Goal: Register for event/course

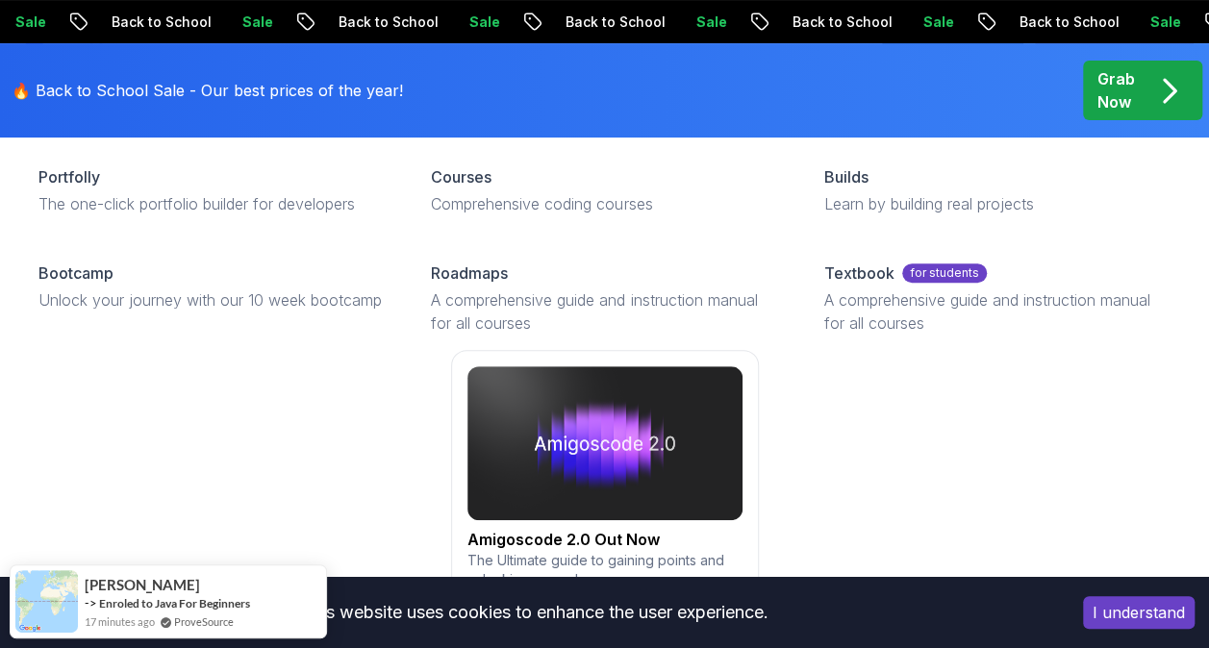
click at [950, 477] on link "Amigoscode 2.0 Out Now The Ultimate guide to gaining points and unlocking rewar…" at bounding box center [604, 489] width 1163 height 279
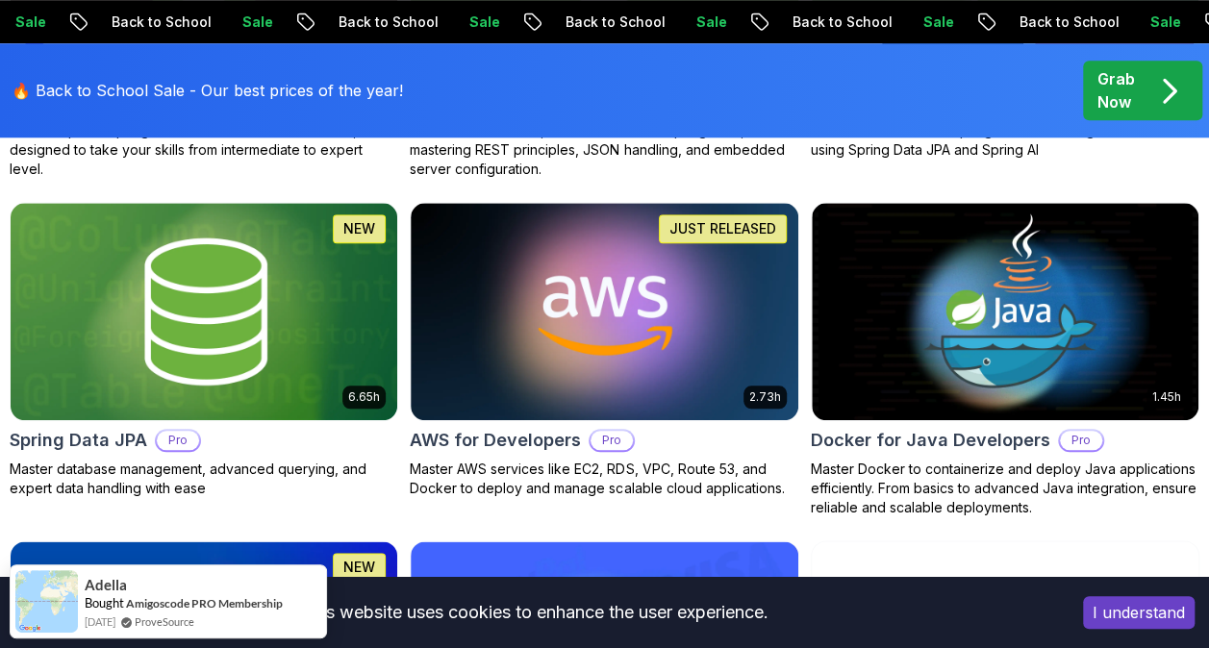
scroll to position [494, 0]
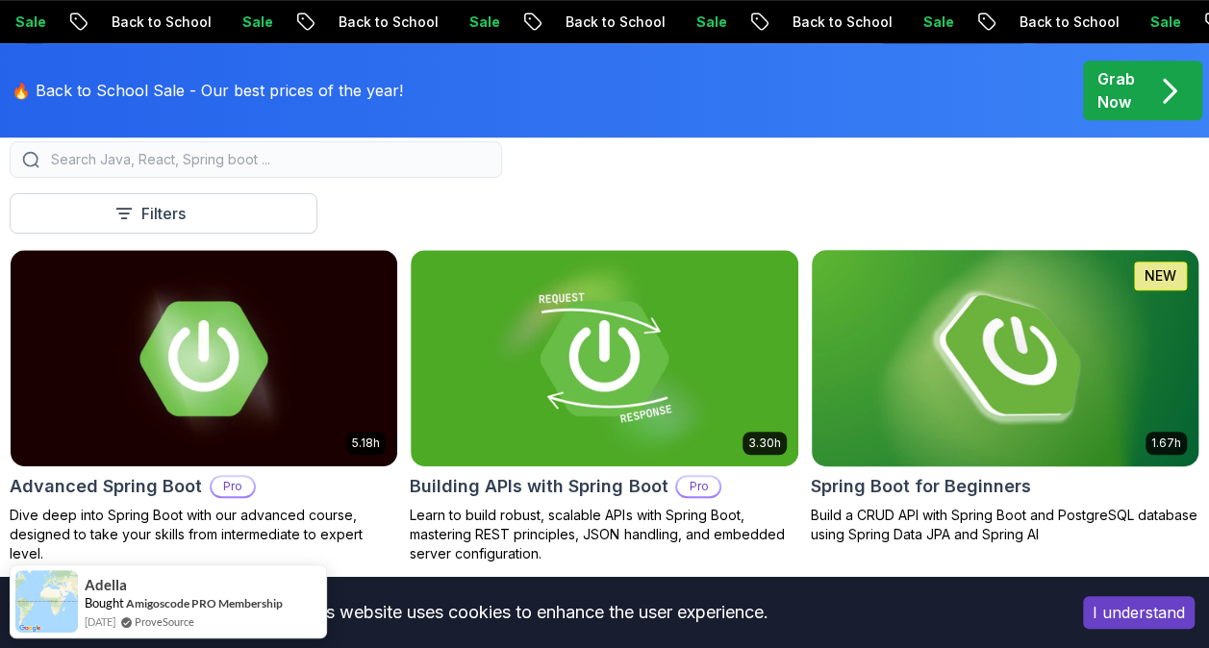
click at [873, 330] on img at bounding box center [1005, 358] width 406 height 228
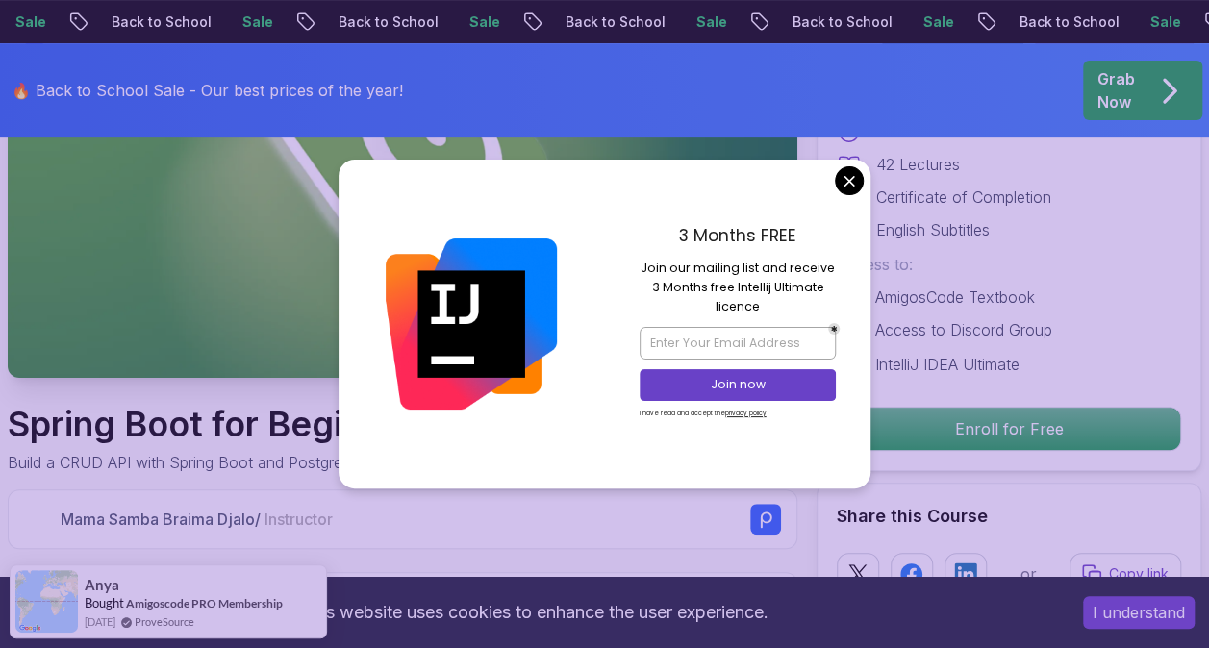
scroll to position [385, 0]
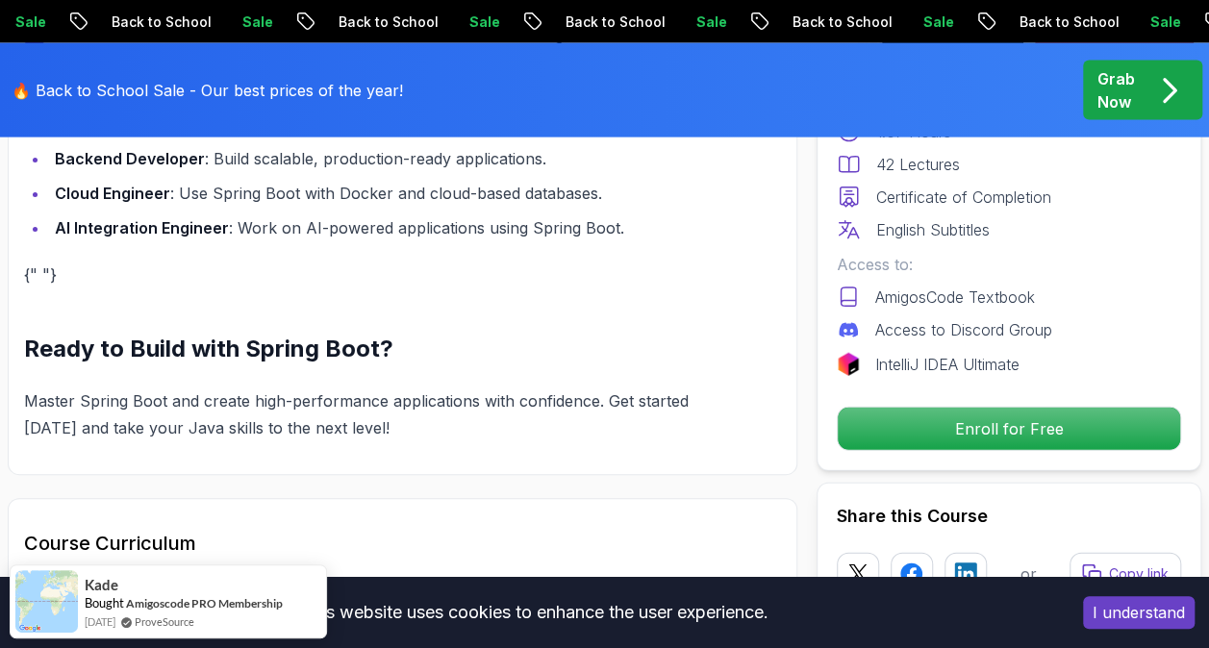
scroll to position [2116, 0]
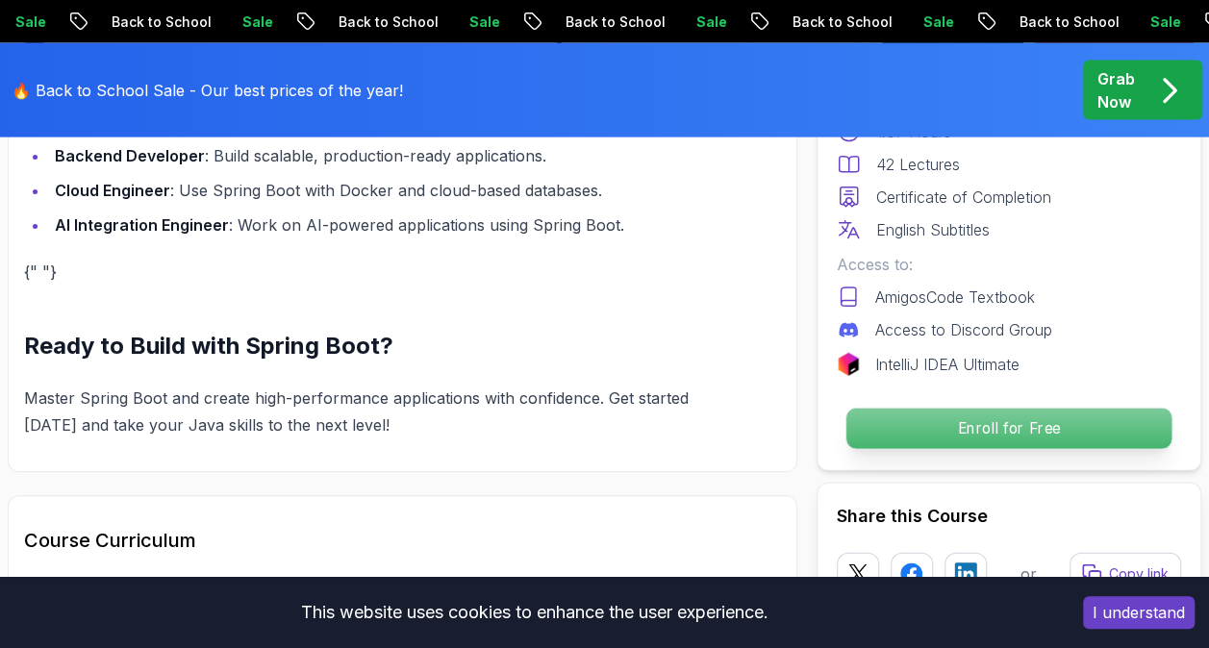
click at [1066, 435] on p "Enroll for Free" at bounding box center [1009, 429] width 325 height 40
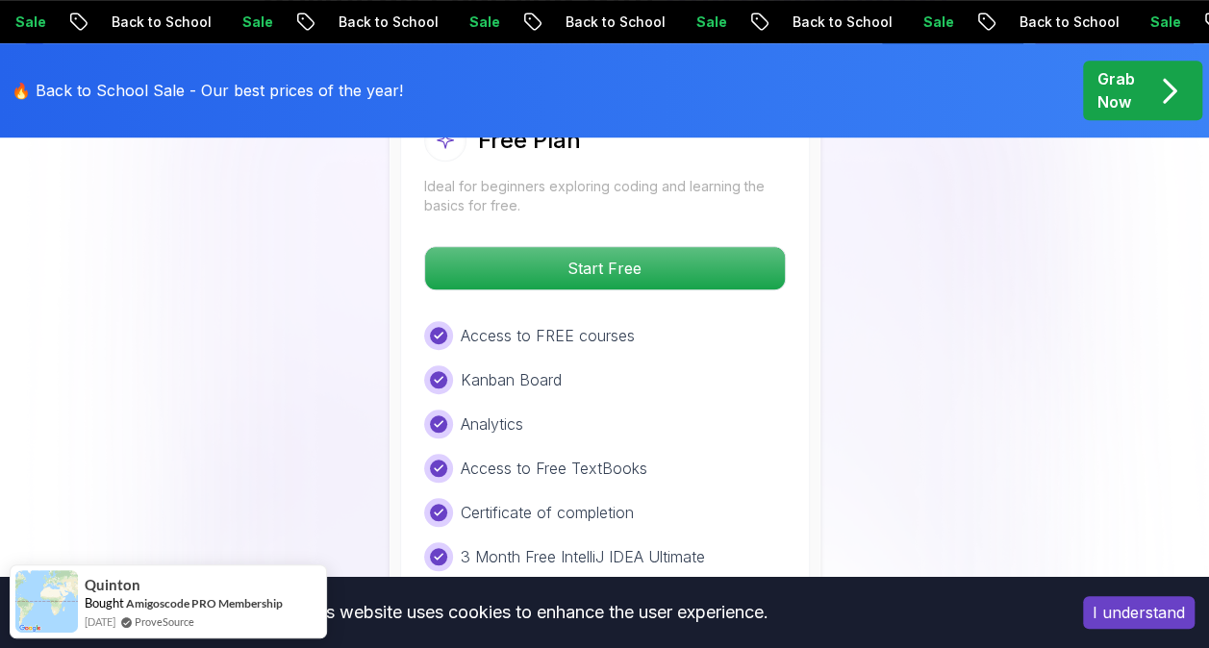
scroll to position [4189, 0]
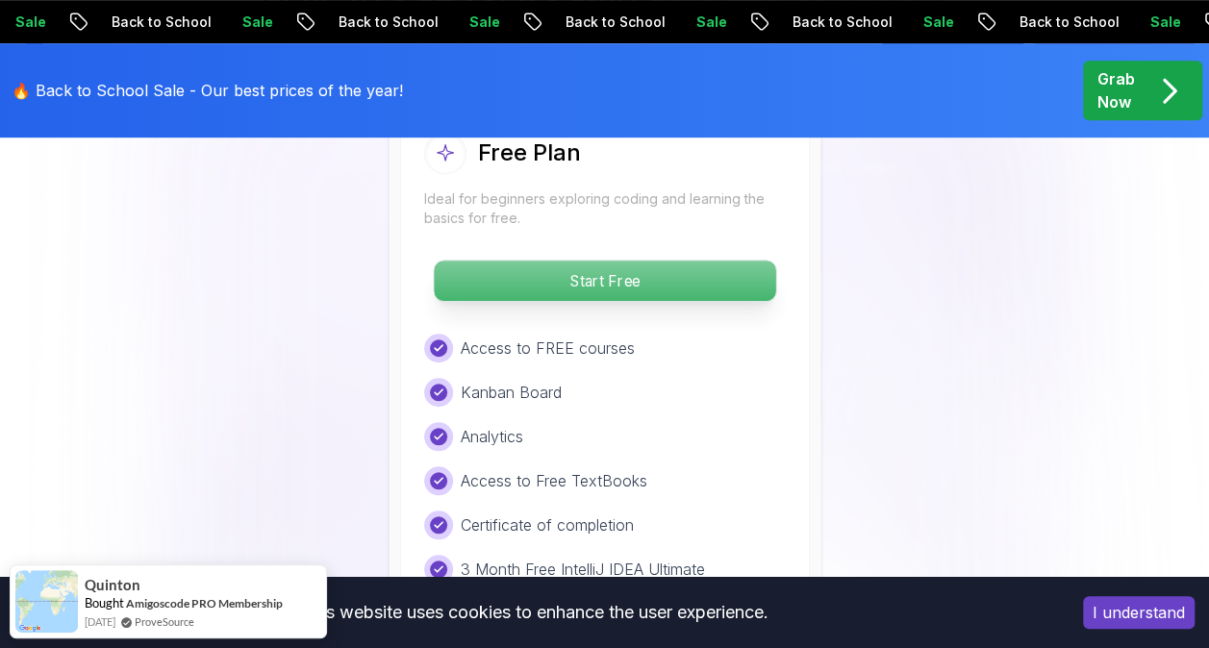
click at [693, 284] on p "Start Free" at bounding box center [605, 281] width 342 height 40
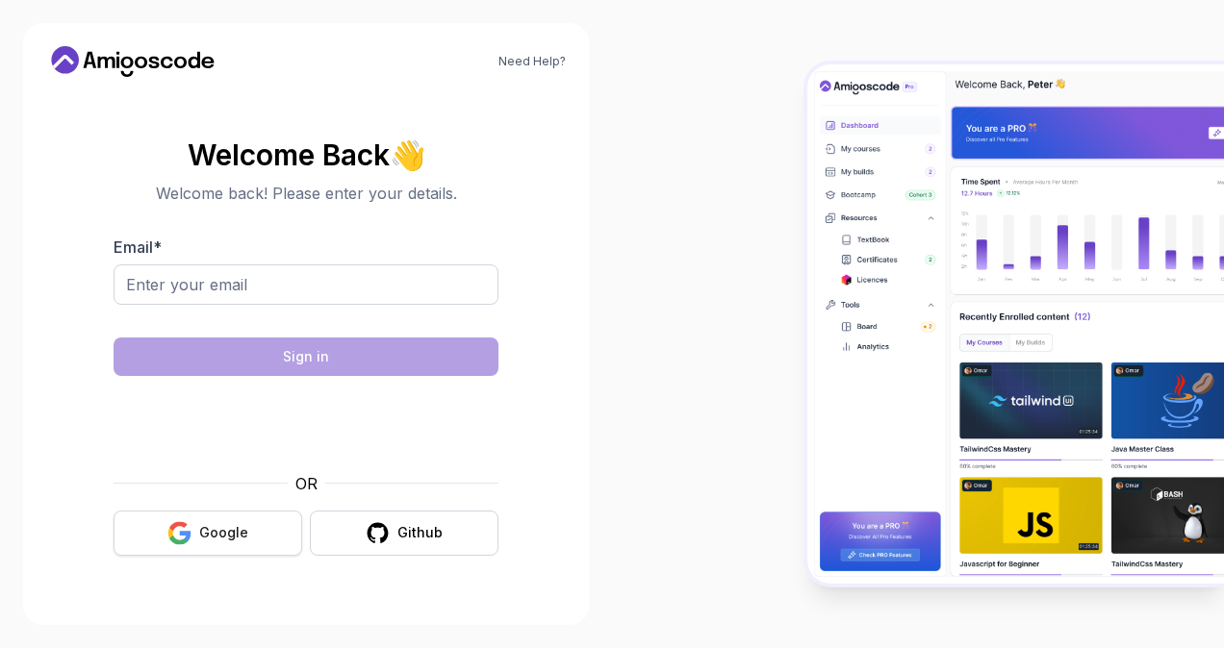
click at [233, 519] on button "Google" at bounding box center [208, 533] width 189 height 45
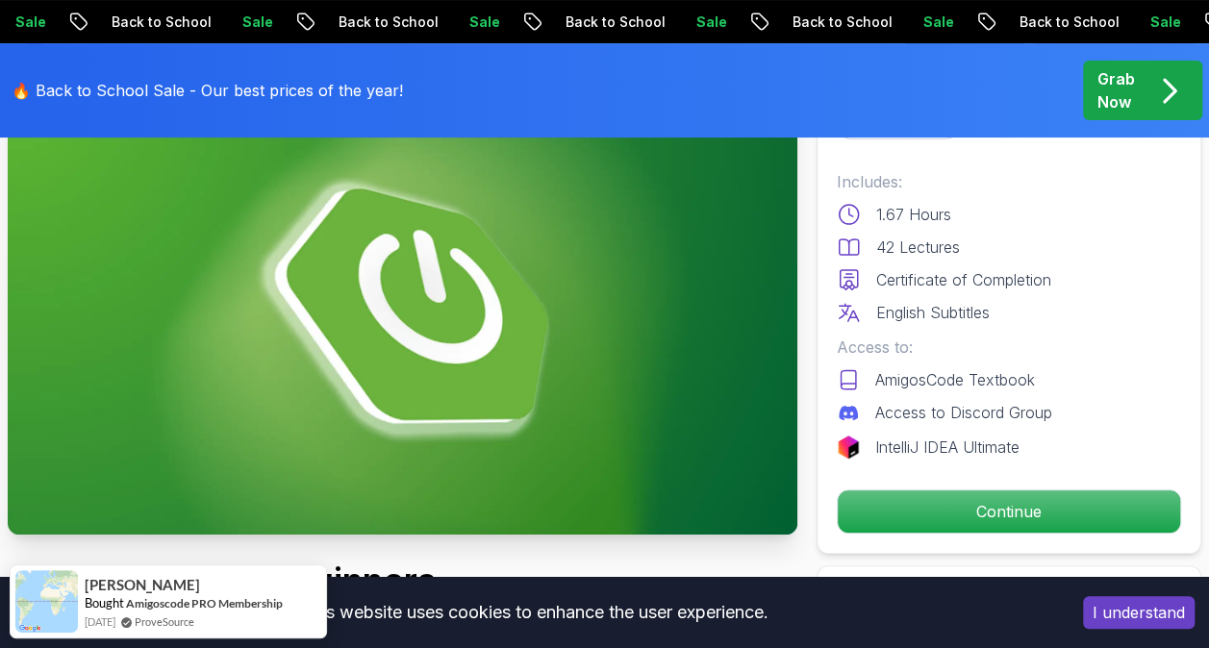
scroll to position [192, 0]
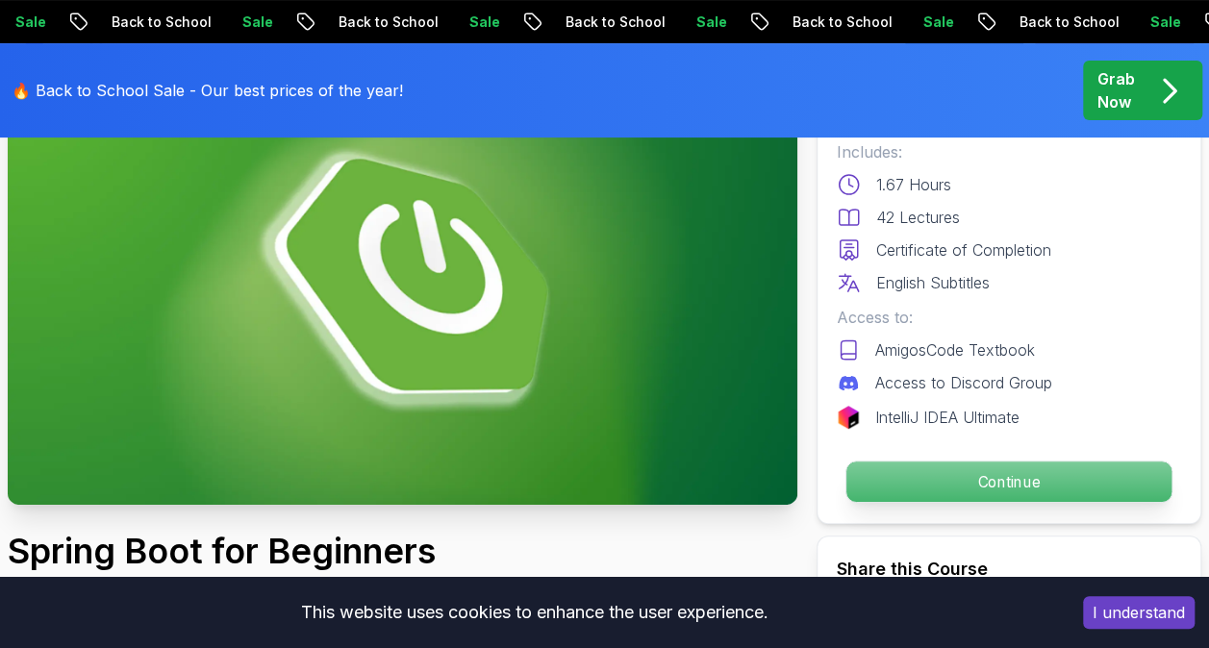
click at [949, 468] on p "Continue" at bounding box center [1009, 482] width 325 height 40
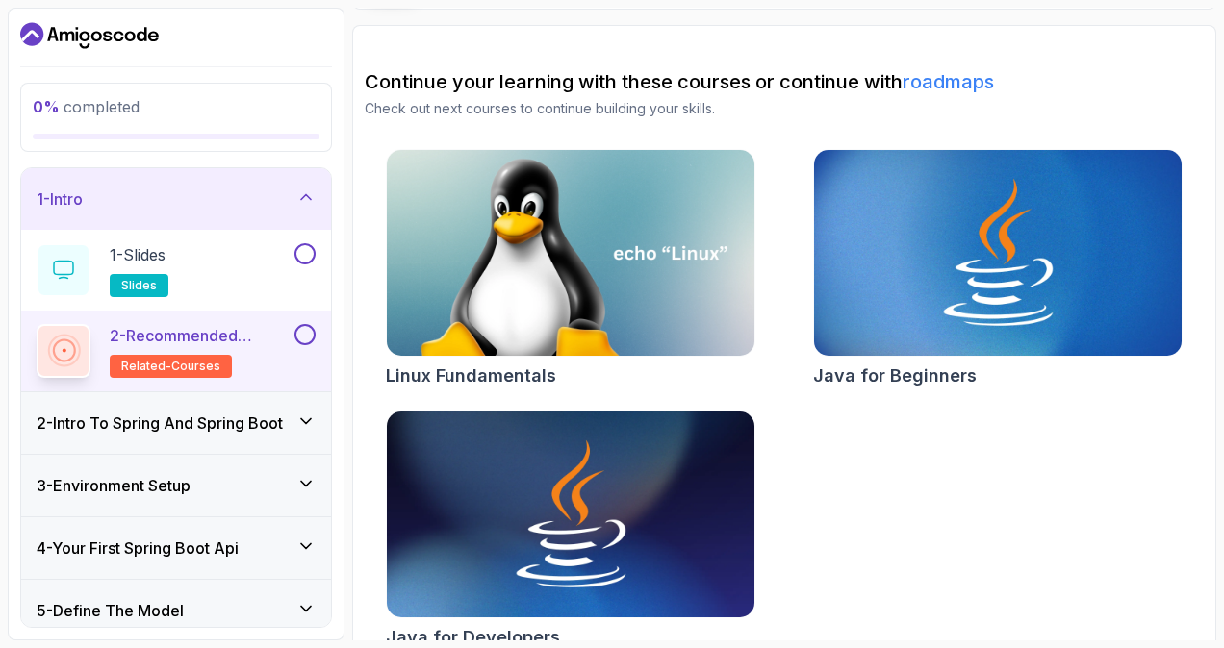
scroll to position [173, 0]
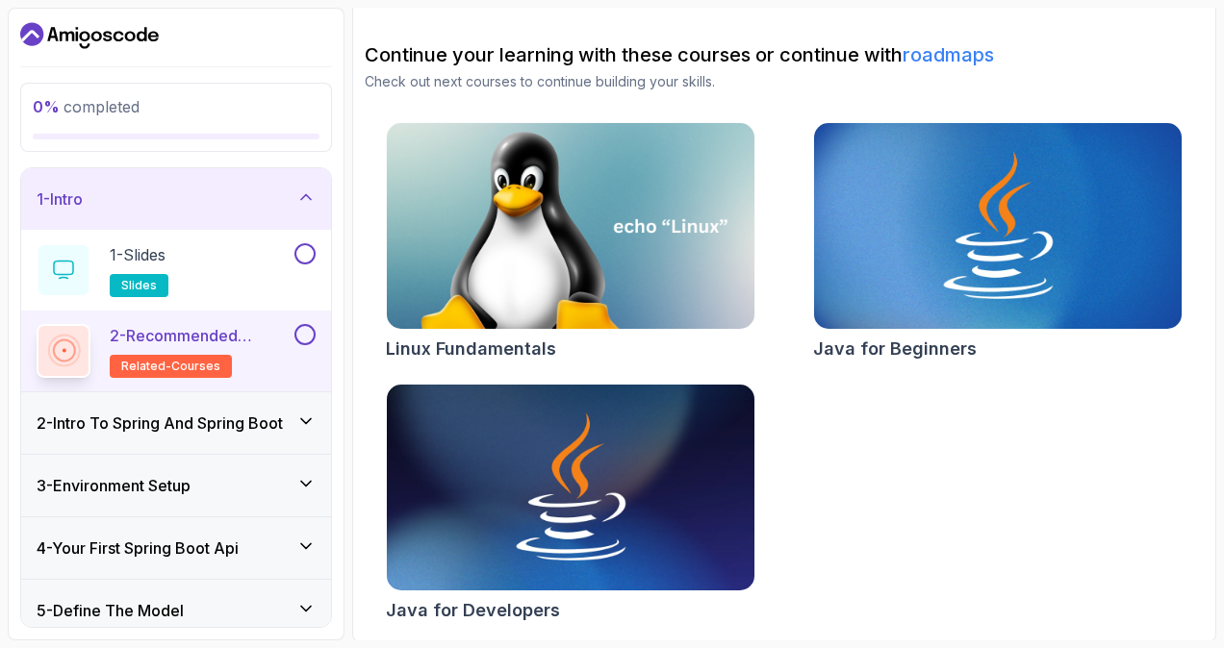
click at [297, 419] on icon at bounding box center [305, 421] width 19 height 19
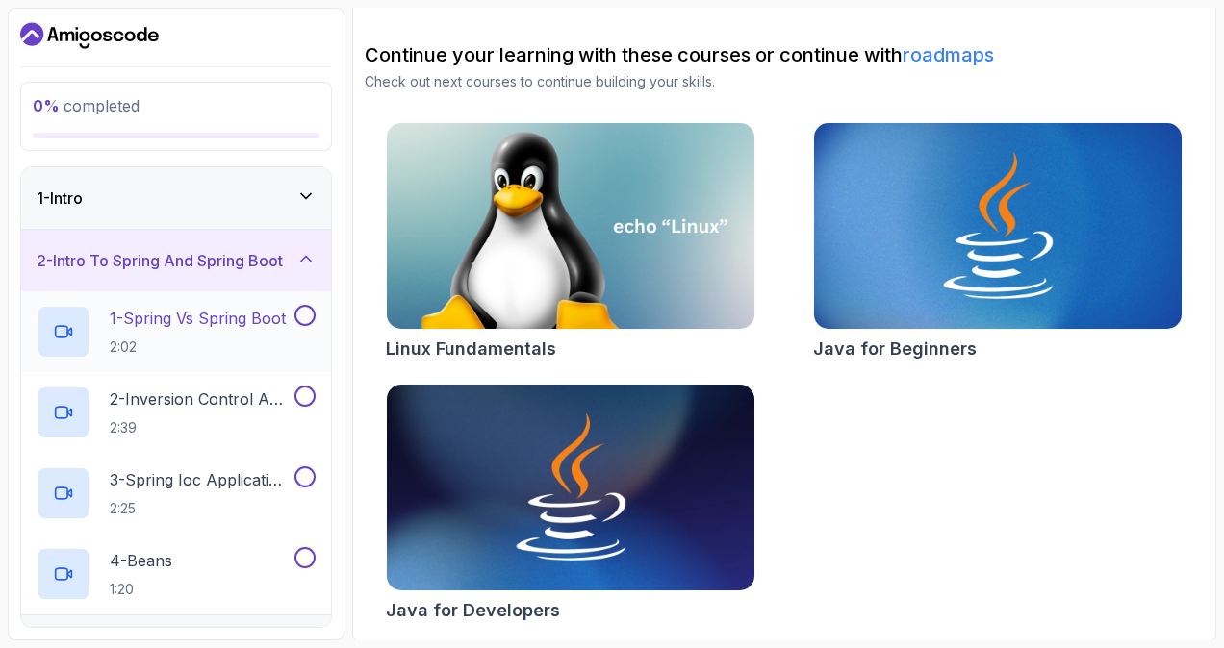
click at [189, 339] on p "2:02" at bounding box center [198, 347] width 176 height 19
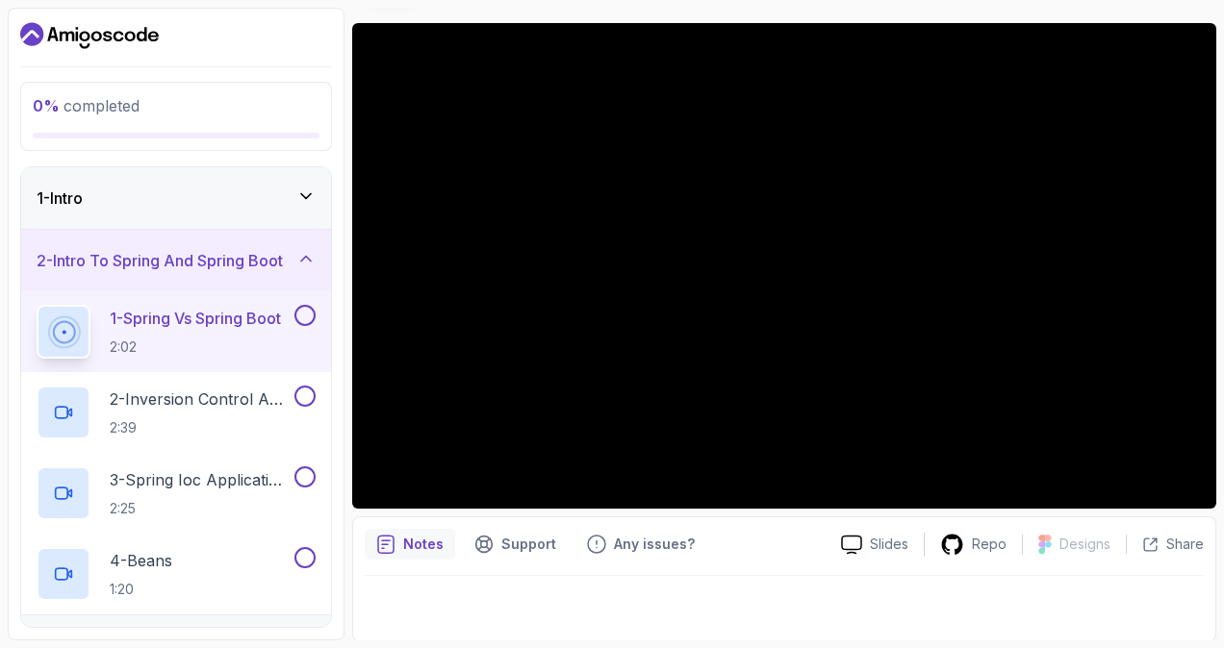
click at [283, 258] on h3 "2 - Intro To Spring And Spring Boot" at bounding box center [160, 260] width 246 height 23
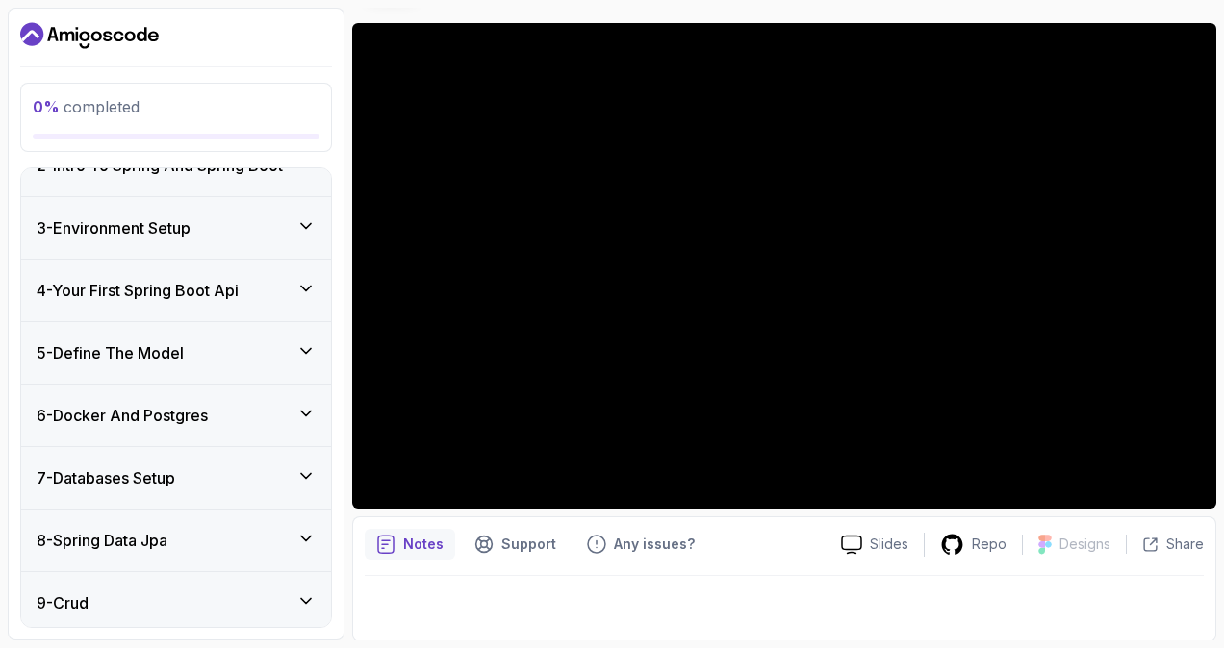
scroll to position [285, 0]
